Goal: Task Accomplishment & Management: Manage account settings

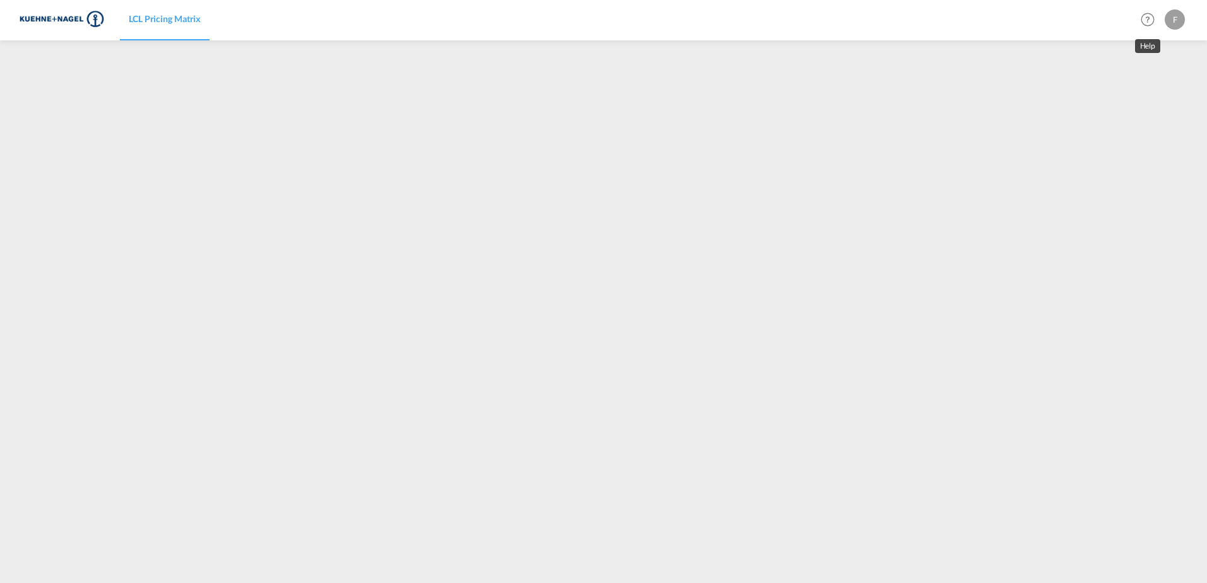
click at [1145, 18] on md-icon "Help" at bounding box center [1147, 19] width 21 height 21
click at [703, 177] on md-backdrop at bounding box center [603, 291] width 1207 height 583
click at [1170, 18] on div "F" at bounding box center [1175, 19] width 20 height 20
click at [1153, 57] on button "My Profile" at bounding box center [1160, 55] width 82 height 25
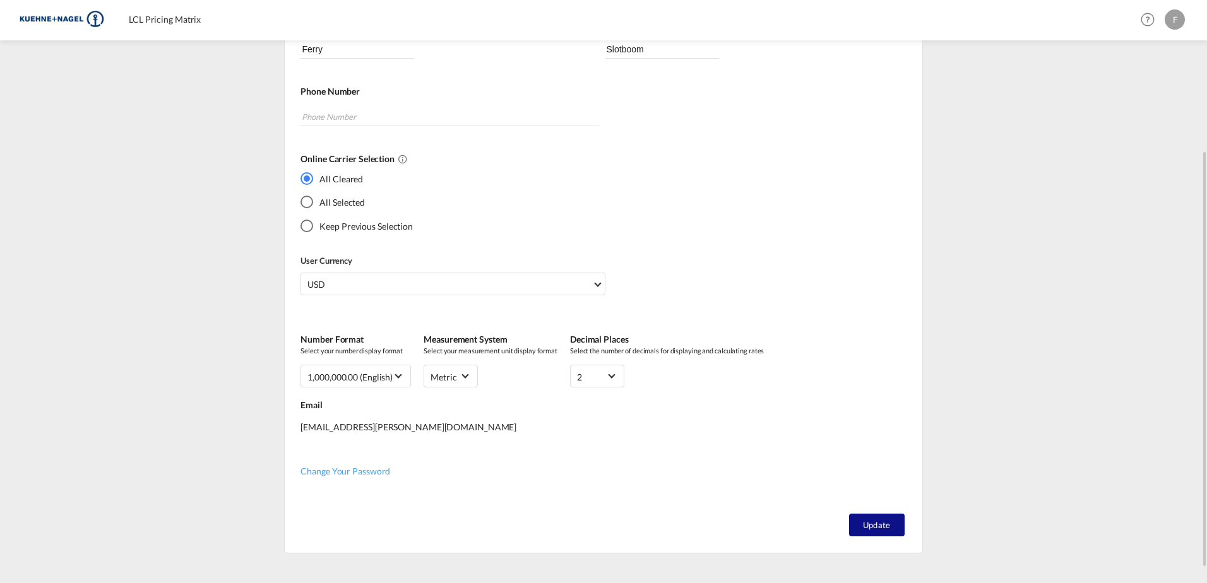
scroll to position [230, 0]
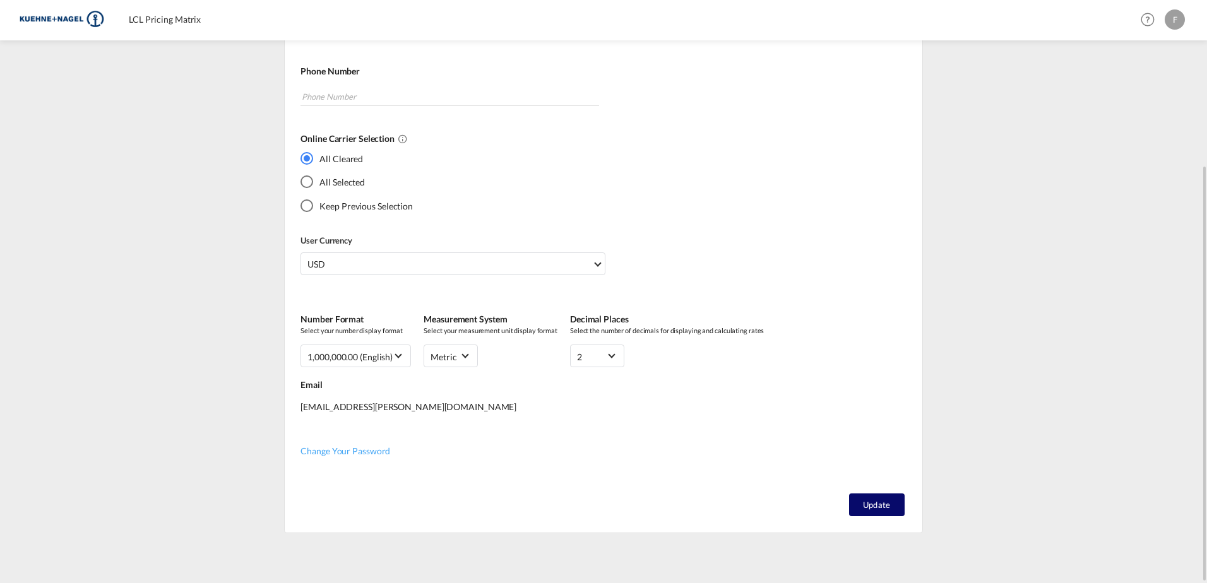
click at [866, 508] on button "Update" at bounding box center [877, 505] width 56 height 23
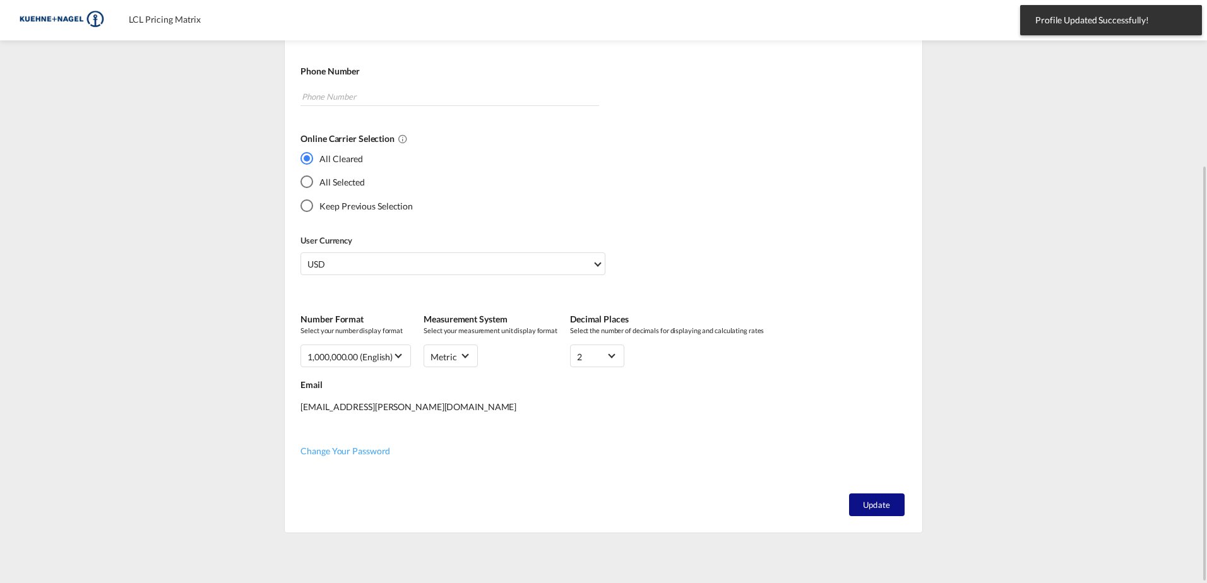
drag, startPoint x: 1037, startPoint y: 131, endPoint x: 646, endPoint y: 76, distance: 394.0
click at [1037, 131] on div "Profile Details General General User Role: K+N General User Company: [PERSON_NA…" at bounding box center [603, 197] width 997 height 674
click at [169, 19] on span "LCL Pricing Matrix" at bounding box center [165, 19] width 72 height 11
